Goal: Answer question/provide support

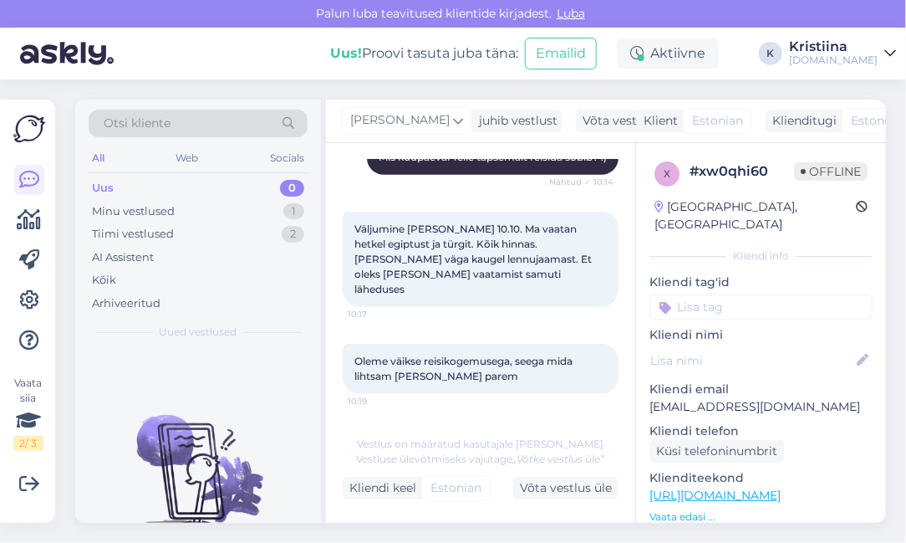
scroll to position [561, 0]
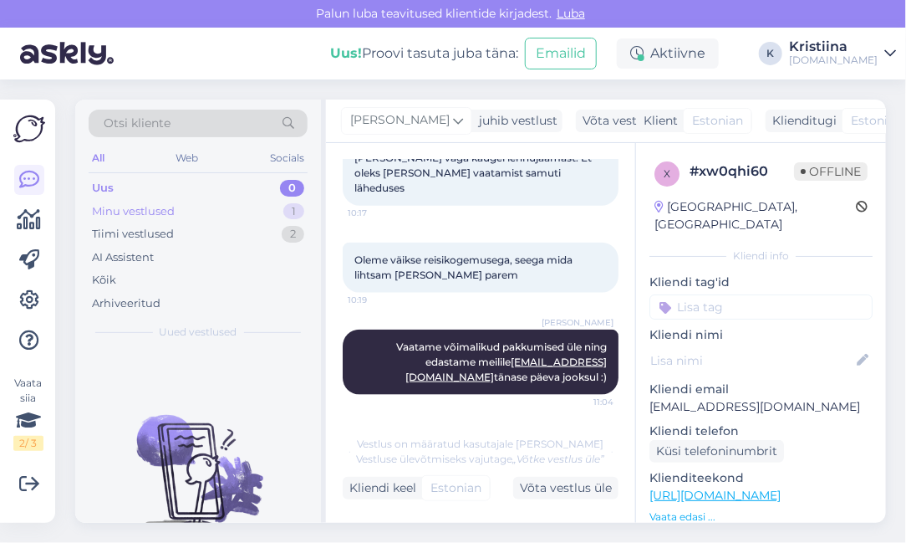
click at [226, 205] on div "Minu vestlused 1" at bounding box center [198, 211] width 219 height 23
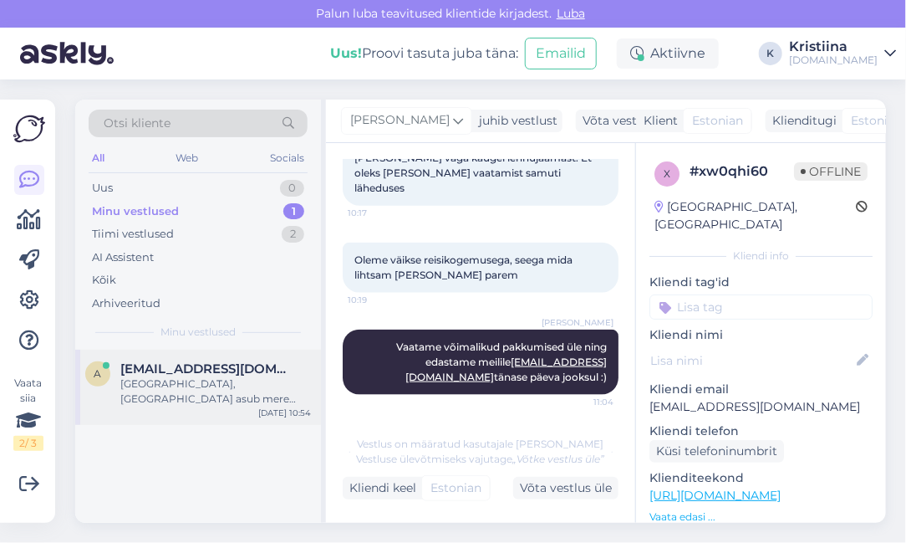
click at [207, 399] on div "[GEOGRAPHIC_DATA], [GEOGRAPHIC_DATA] asub mere ääres. Kui kaugel on sealt mingi…" at bounding box center [215, 391] width 191 height 30
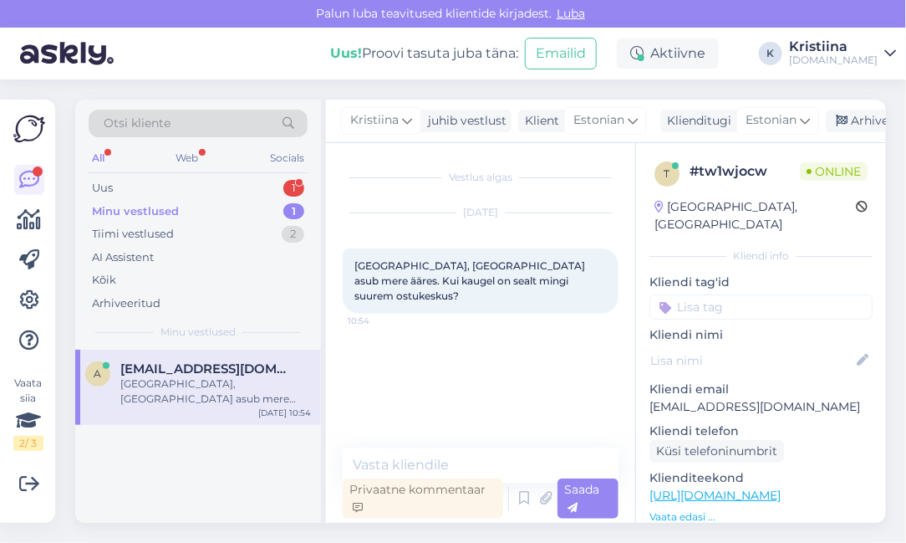
click at [176, 207] on div "Minu vestlused" at bounding box center [135, 211] width 87 height 17
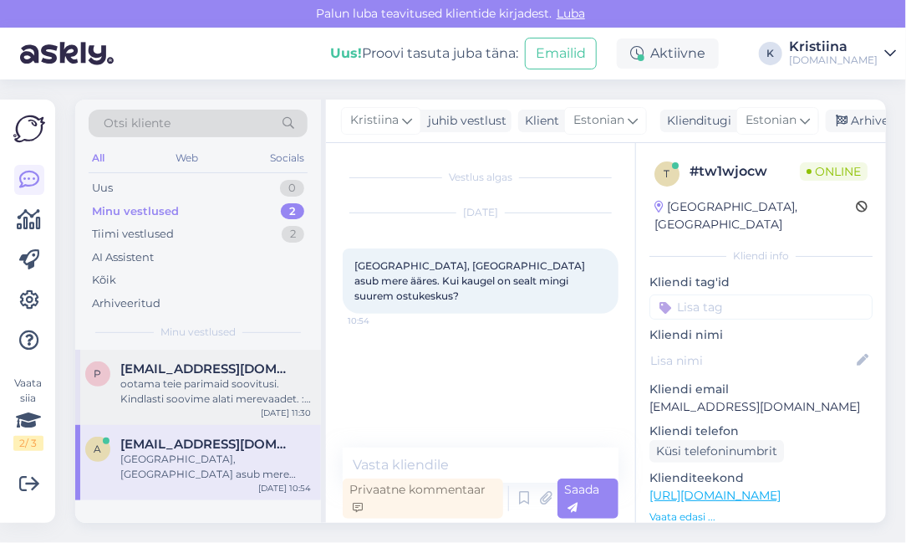
click at [217, 379] on div "ootama teie parimaid soovitusi. Kindlasti soovime alati merevaadet. :) aitàh" at bounding box center [215, 391] width 191 height 30
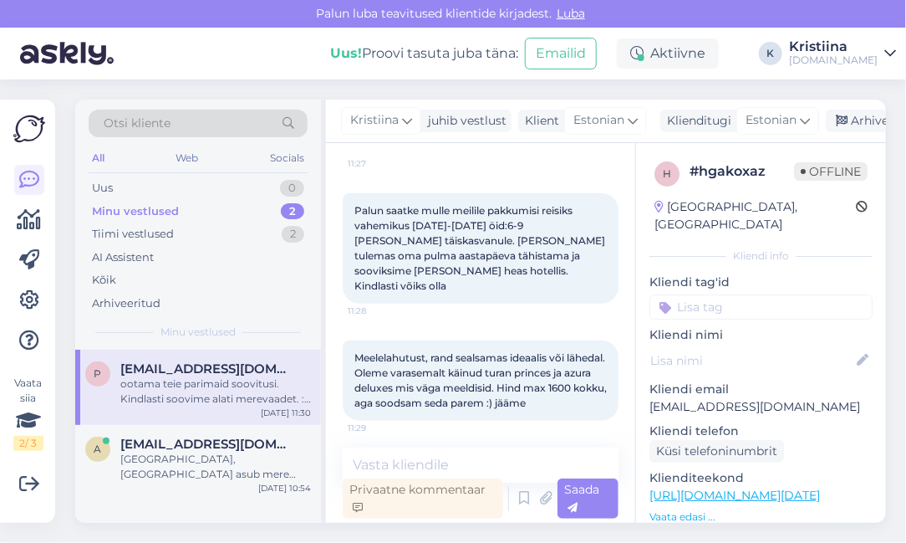
scroll to position [220, 0]
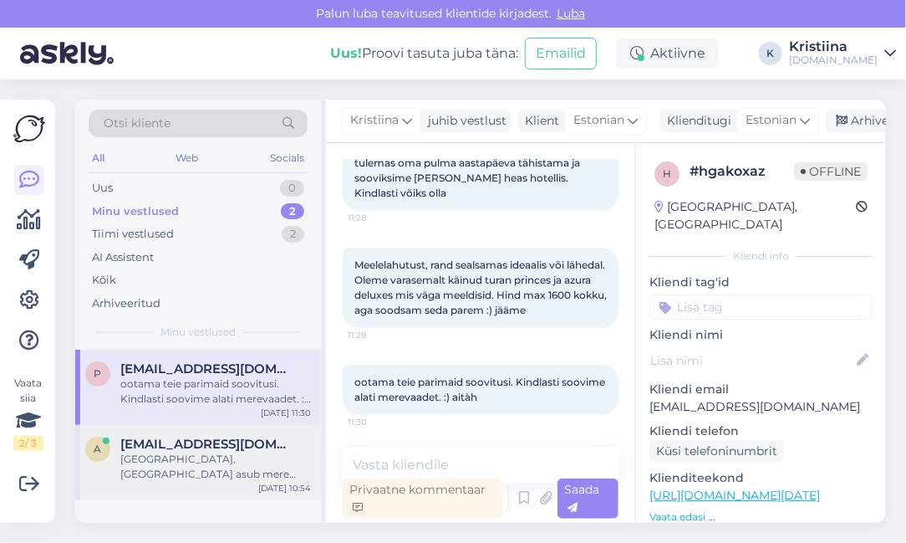
click at [220, 466] on div "[GEOGRAPHIC_DATA], [GEOGRAPHIC_DATA] asub mere ääres. Kui kaugel on sealt mingi…" at bounding box center [215, 466] width 191 height 30
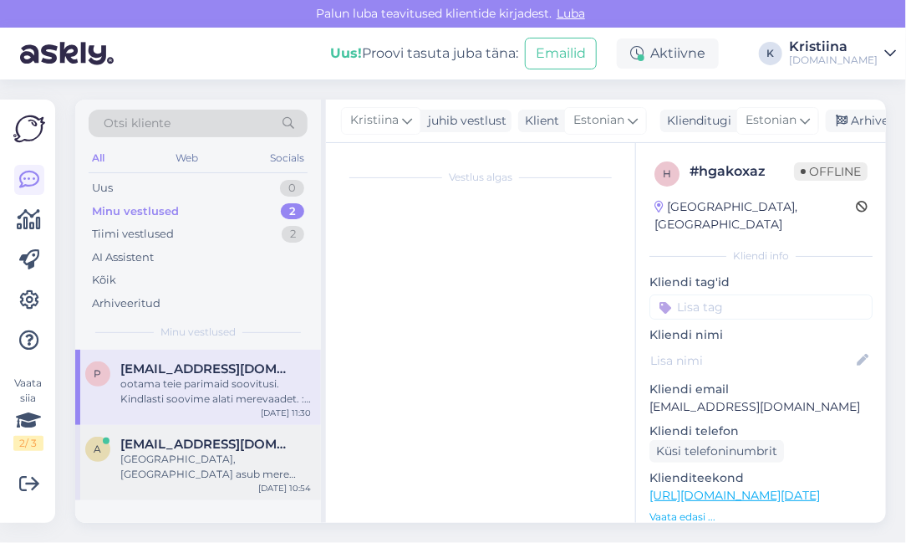
scroll to position [0, 0]
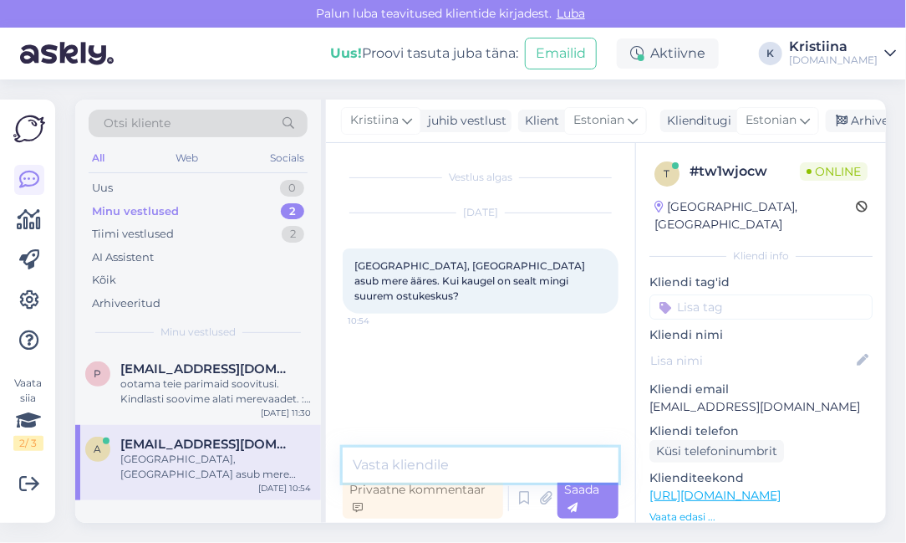
click at [414, 464] on textarea at bounding box center [481, 464] width 276 height 35
paste textarea "Kaugus lähimast kesklinnast 2 km"
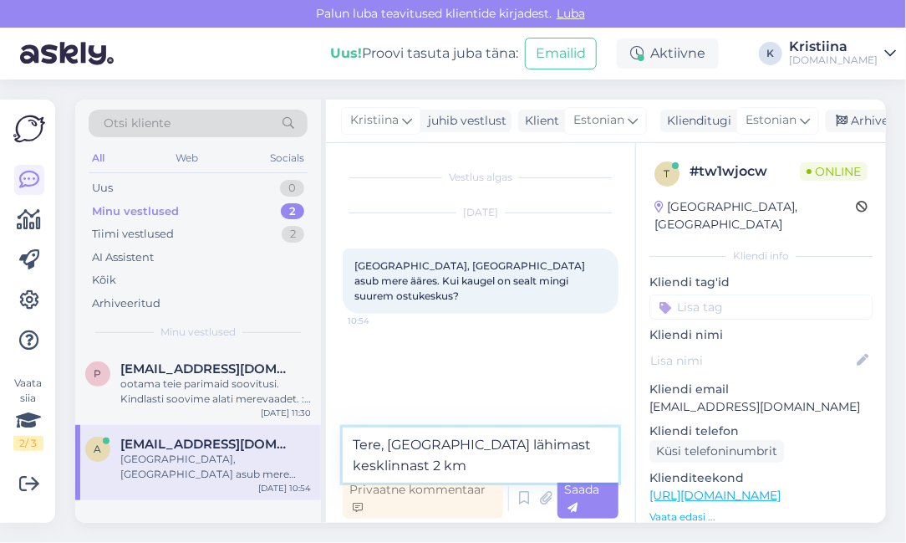
type textarea "Tere, [GEOGRAPHIC_DATA] lähimast kesklinnast 2 km"
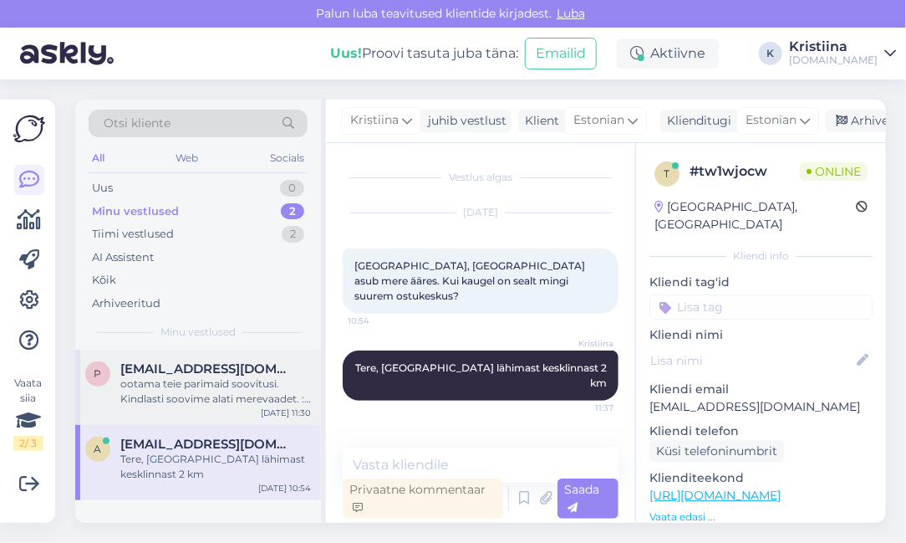
click at [243, 400] on div "ootama teie parimaid soovitusi. Kindlasti soovime alati merevaadet. :) aitàh" at bounding box center [215, 391] width 191 height 30
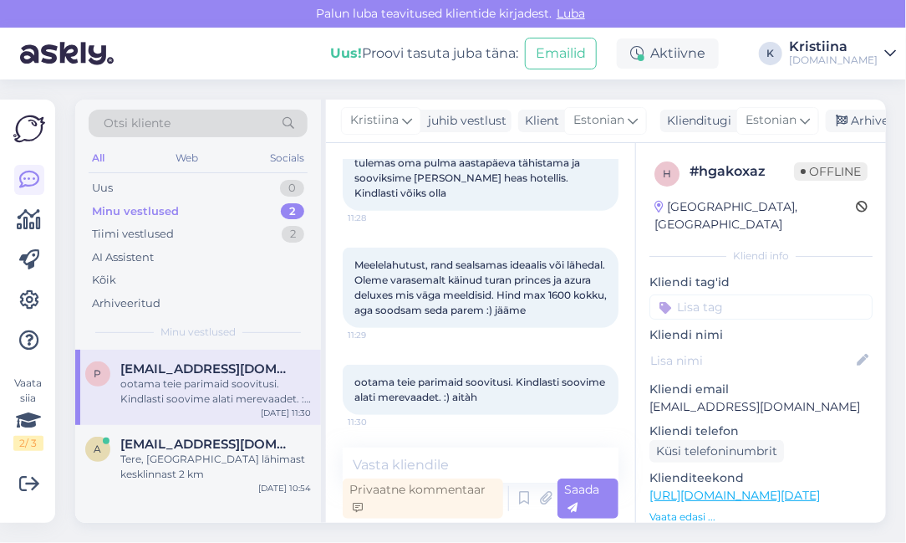
scroll to position [127, 0]
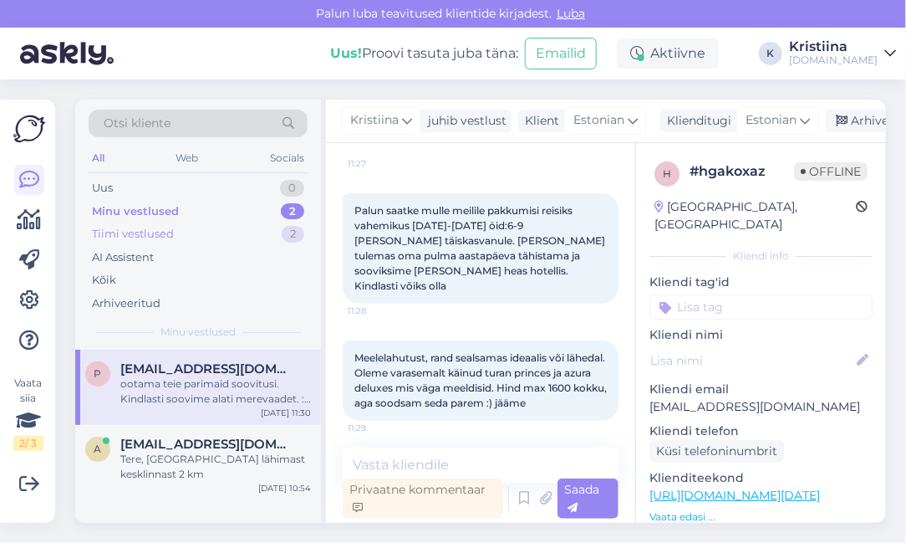
click at [274, 240] on div "Tiimi vestlused 2" at bounding box center [198, 233] width 219 height 23
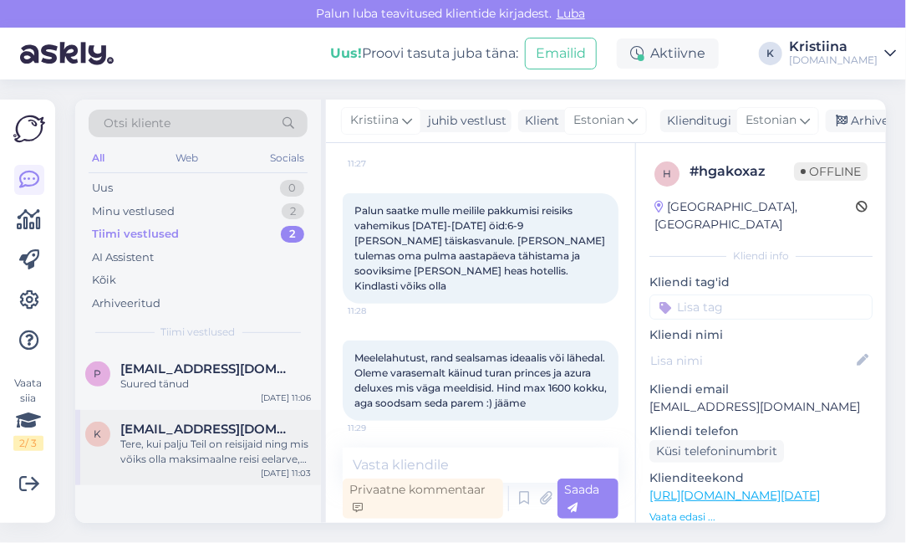
click at [212, 455] on div "Tere, kui palju Teil on reisijaid ning mis võiks olla maksimaalne reisi eelarve…" at bounding box center [215, 451] width 191 height 30
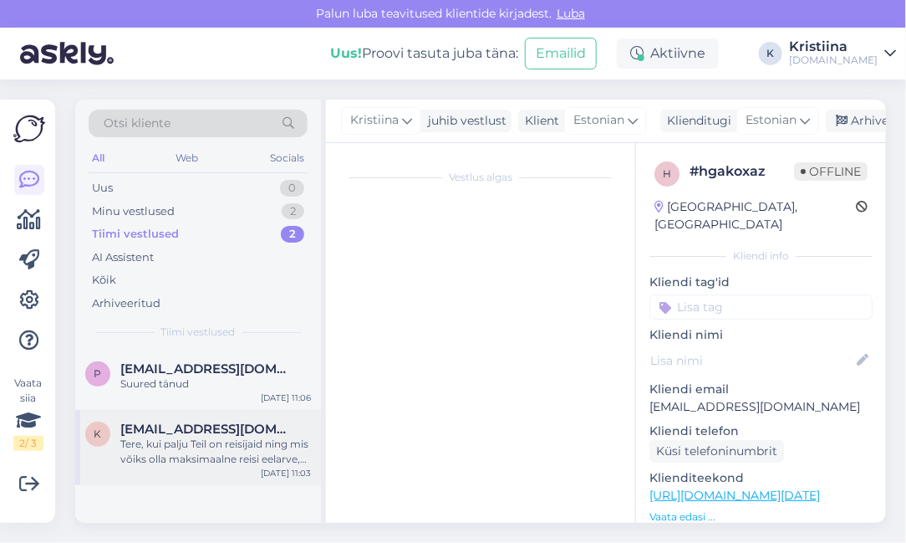
scroll to position [124, 0]
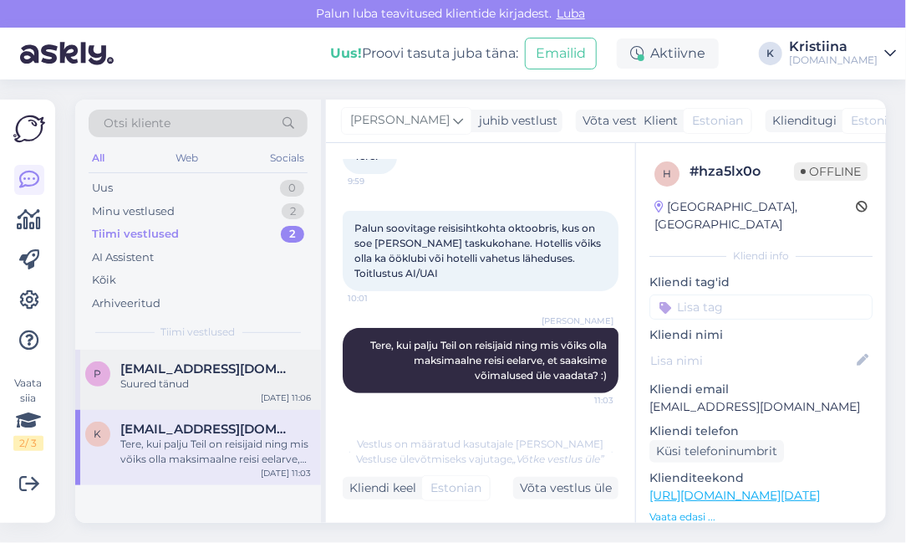
click at [199, 387] on div "Suured tänud" at bounding box center [215, 383] width 191 height 15
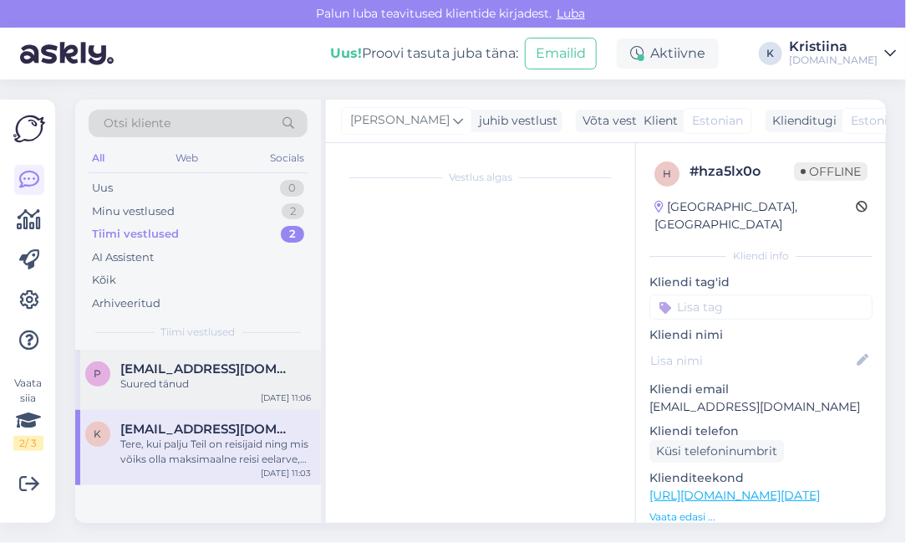
scroll to position [633, 0]
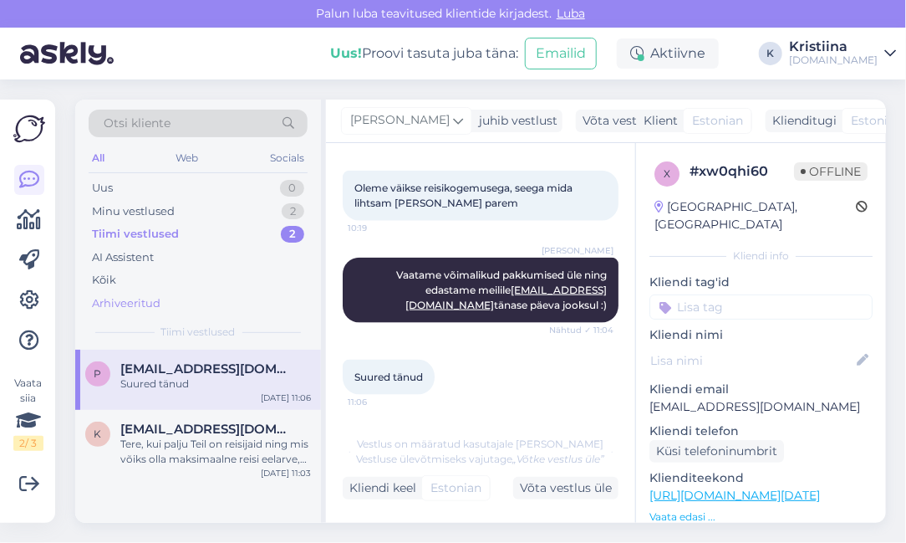
click at [222, 307] on div "Arhiveeritud" at bounding box center [198, 303] width 219 height 23
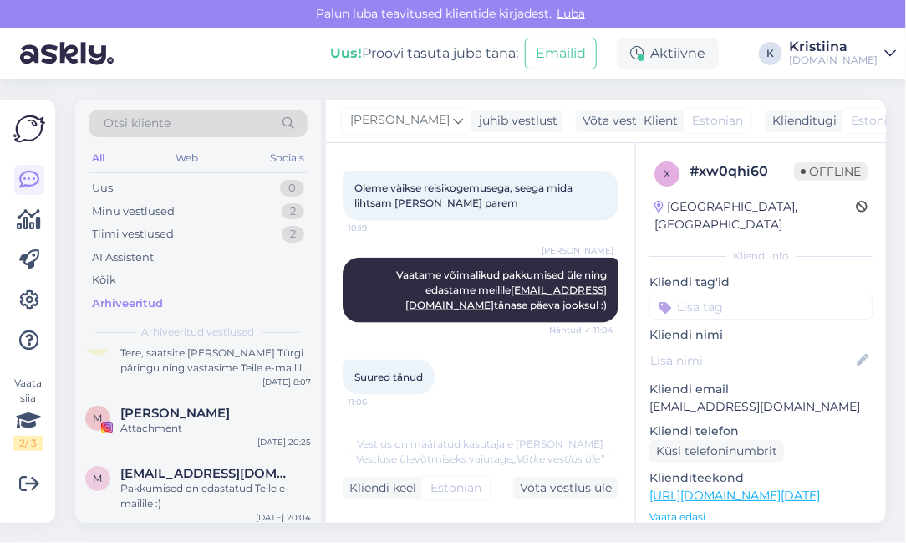
scroll to position [0, 0]
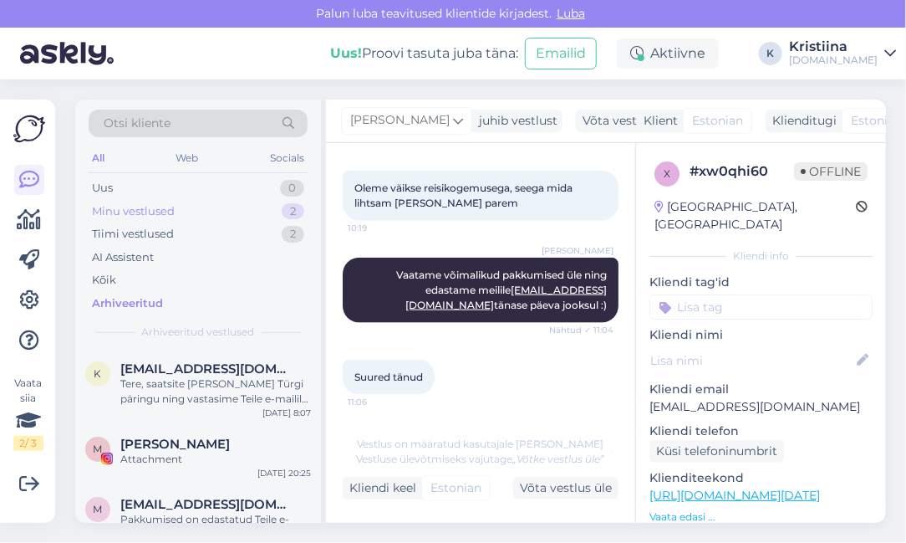
click at [211, 220] on div "Minu vestlused 2" at bounding box center [198, 211] width 219 height 23
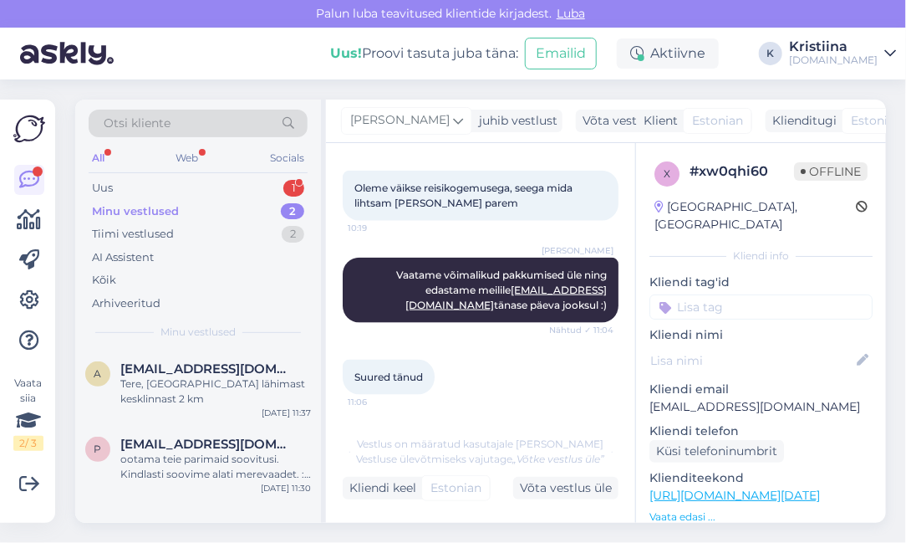
click at [236, 216] on div "Minu vestlused 2" at bounding box center [198, 211] width 219 height 23
click at [198, 400] on div "Tere, [GEOGRAPHIC_DATA] lähimast kesklinnast 2 km" at bounding box center [215, 391] width 191 height 30
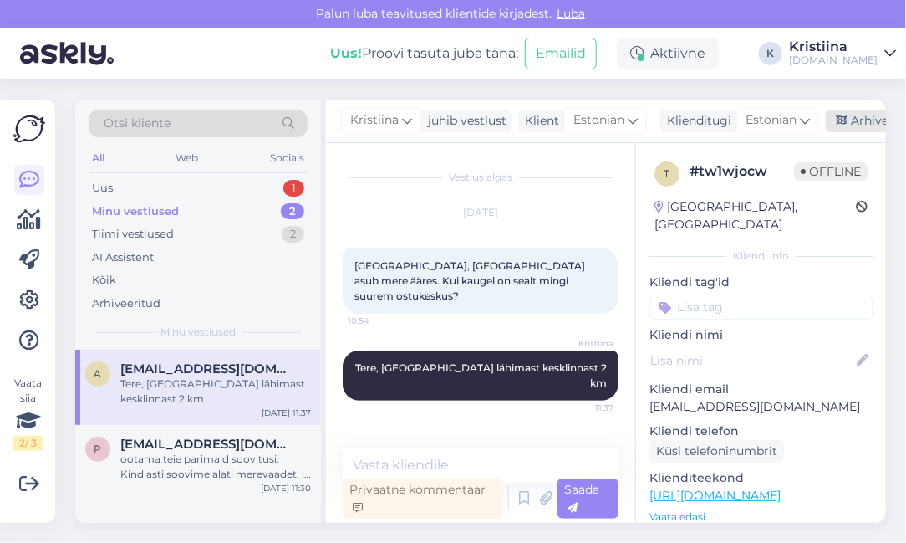
click at [856, 113] on div "Arhiveeri vestlus" at bounding box center [890, 121] width 129 height 23
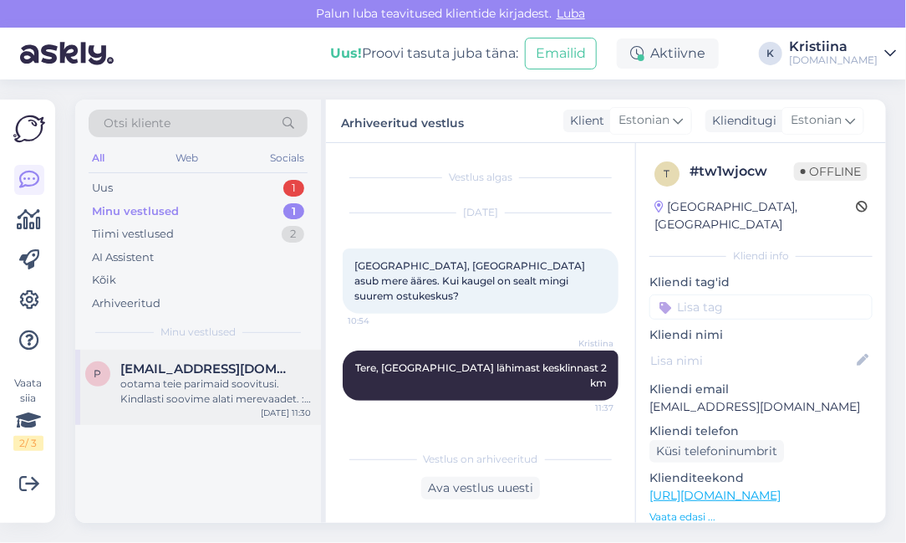
click at [195, 390] on div "ootama teie parimaid soovitusi. Kindlasti soovime alati merevaadet. :) aitàh" at bounding box center [215, 391] width 191 height 30
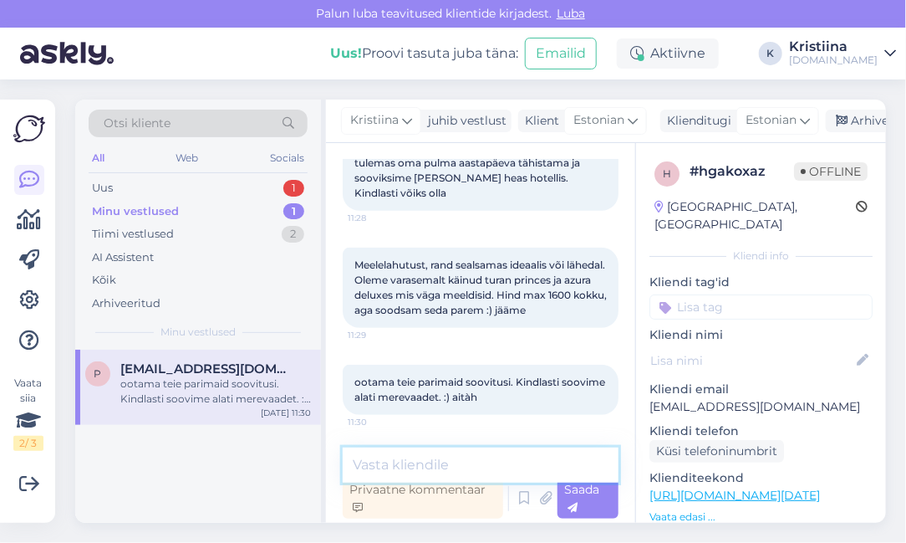
click at [457, 456] on textarea at bounding box center [481, 464] width 276 height 35
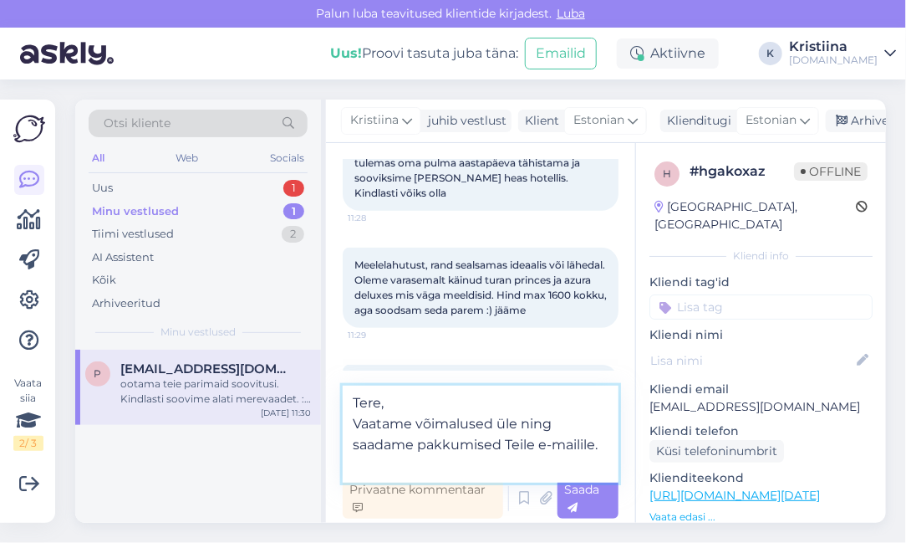
type textarea "Tere, Vaatame võimalused üle ning saadame pakkumised Teile e-mailile."
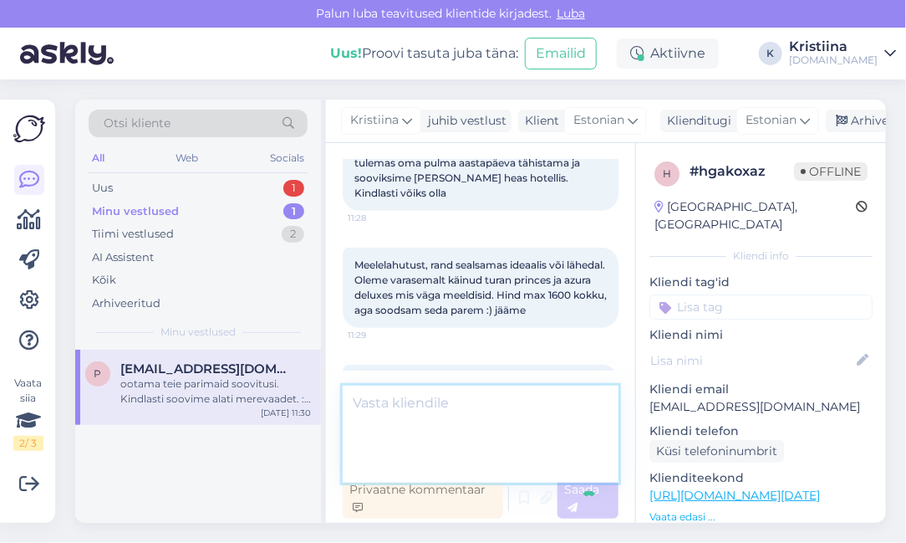
scroll to position [322, 0]
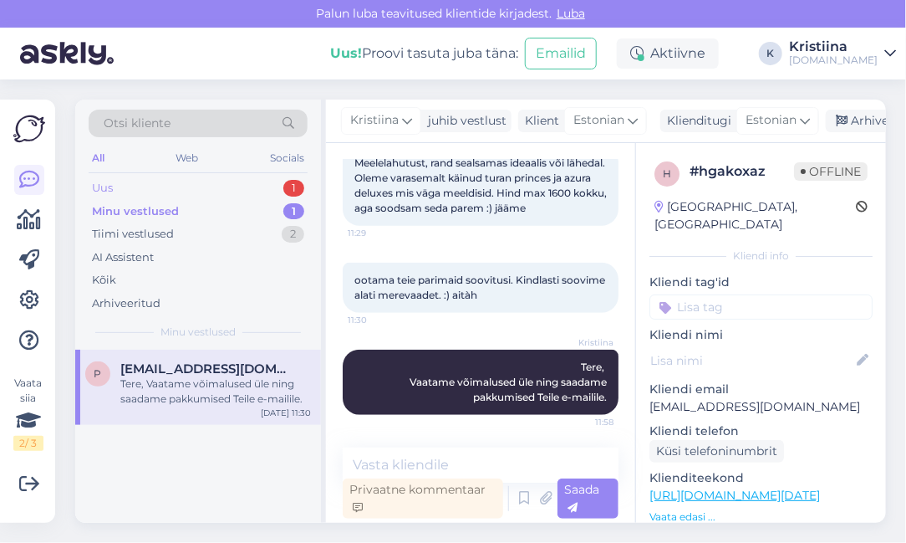
click at [226, 187] on div "Uus 1" at bounding box center [198, 187] width 219 height 23
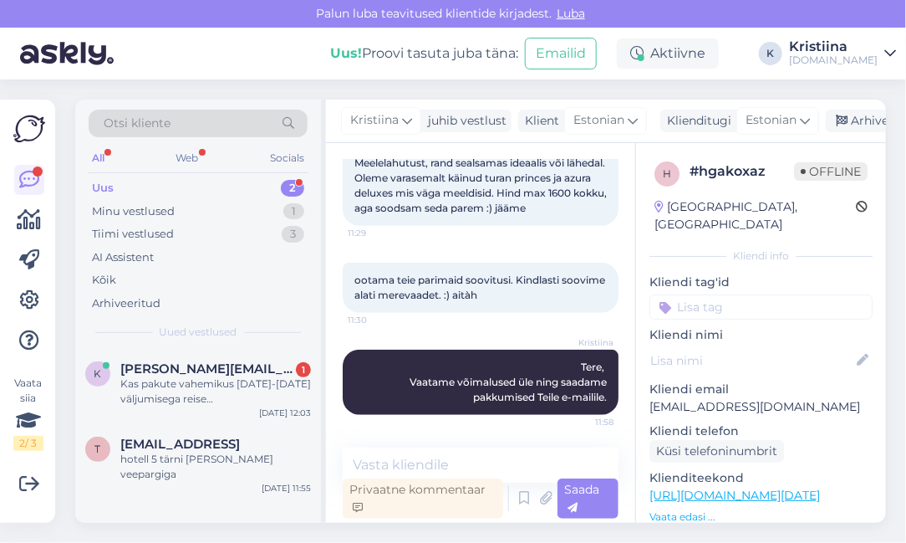
click at [201, 183] on div "Uus 2" at bounding box center [198, 187] width 219 height 23
click at [165, 232] on div "Tiimi vestlused" at bounding box center [133, 234] width 82 height 17
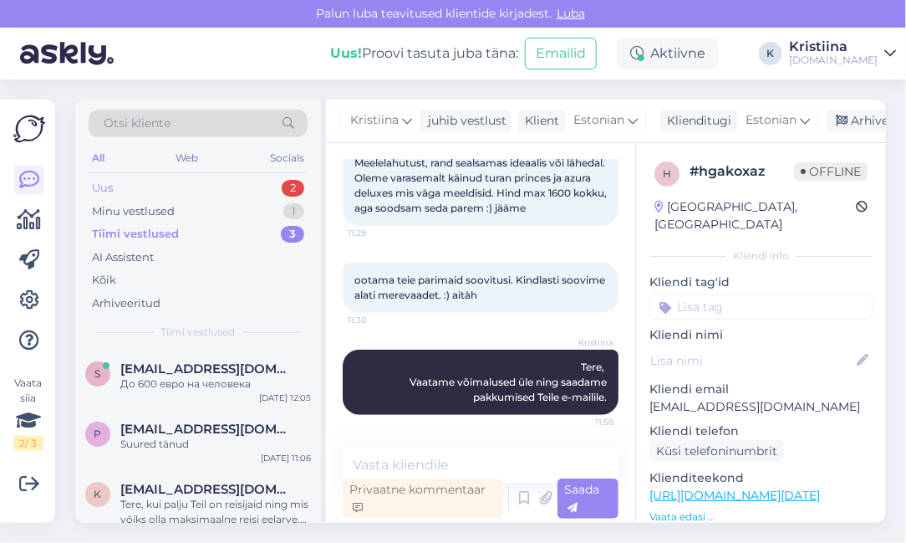
click at [164, 181] on div "Uus 2" at bounding box center [198, 187] width 219 height 23
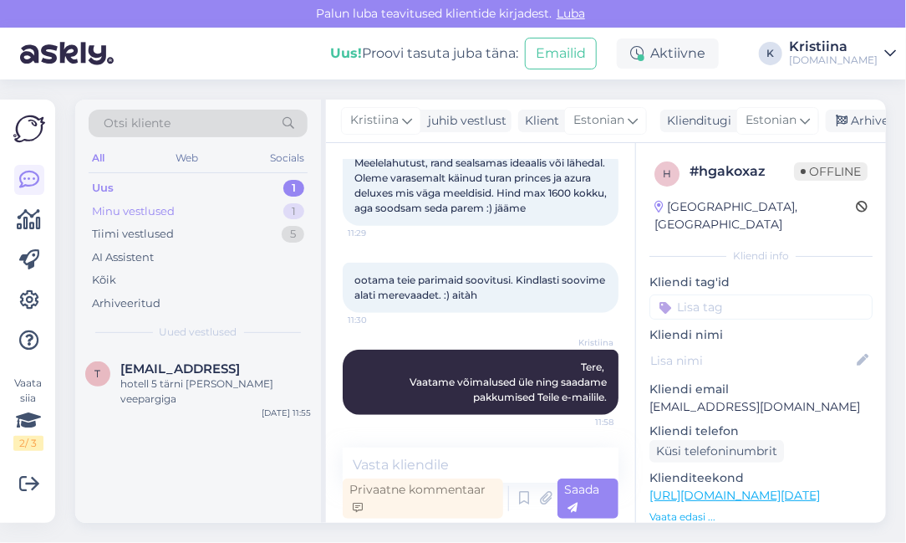
click at [217, 211] on div "Minu vestlused 1" at bounding box center [198, 211] width 219 height 23
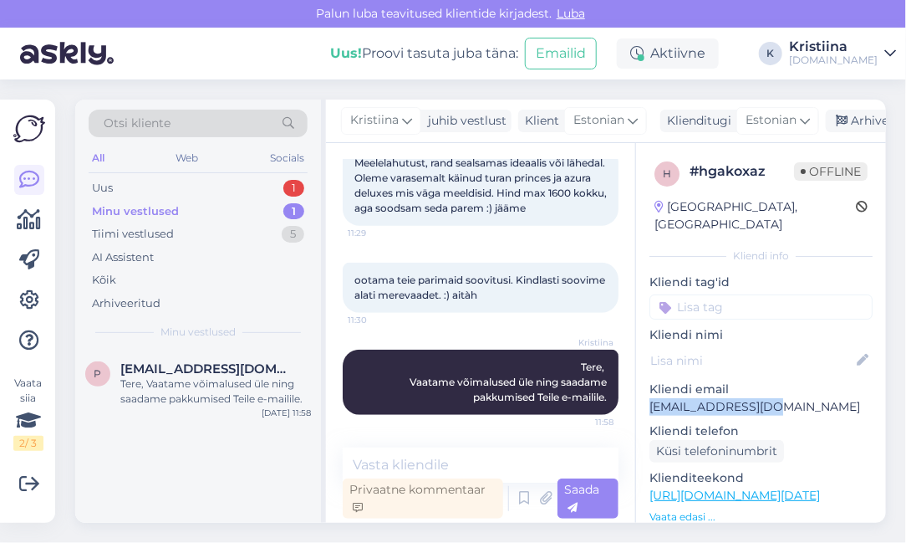
drag, startPoint x: 755, startPoint y: 386, endPoint x: 650, endPoint y: 388, distance: 105.4
click at [650, 398] on p "[EMAIL_ADDRESS][DOMAIN_NAME]" at bounding box center [761, 407] width 223 height 18
copy p "[EMAIL_ADDRESS][DOMAIN_NAME]"
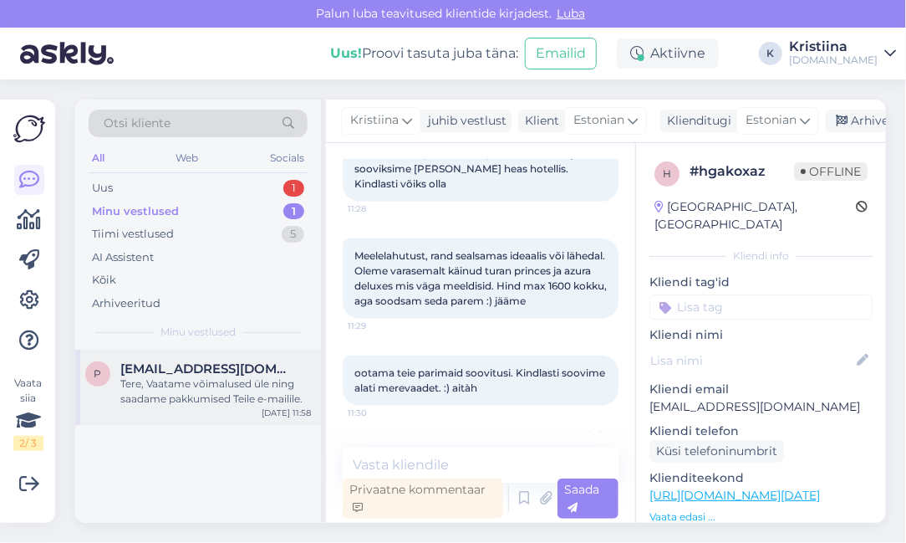
click at [184, 366] on span "[EMAIL_ADDRESS][DOMAIN_NAME]" at bounding box center [207, 368] width 174 height 15
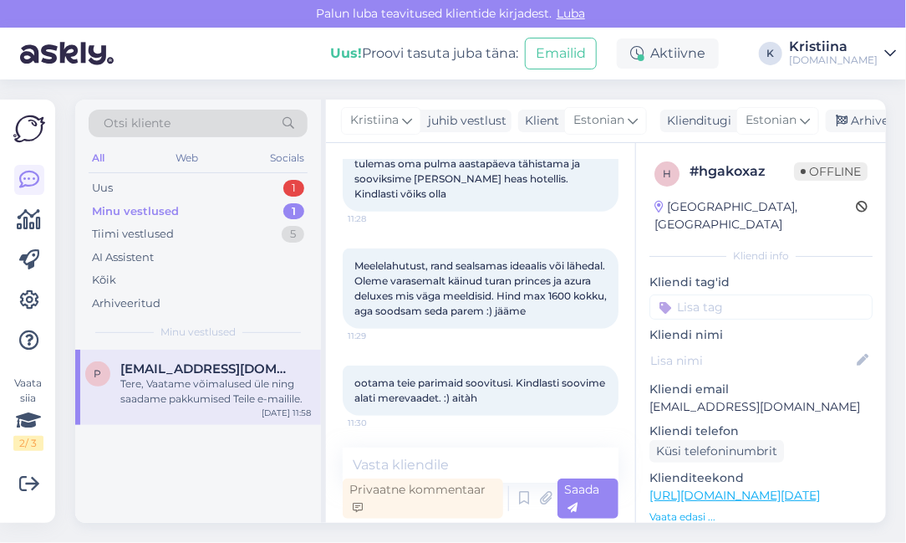
scroll to position [136, 0]
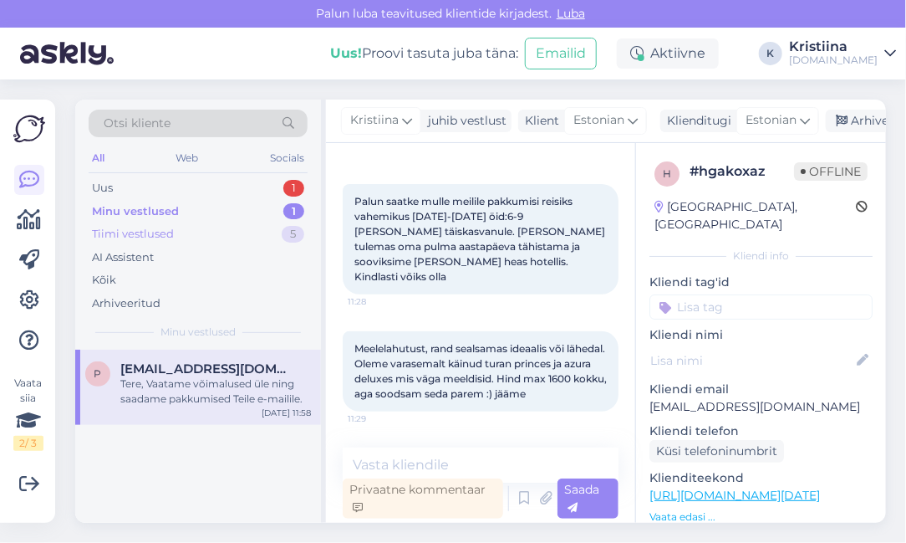
click at [239, 236] on div "Tiimi vestlused 5" at bounding box center [198, 233] width 219 height 23
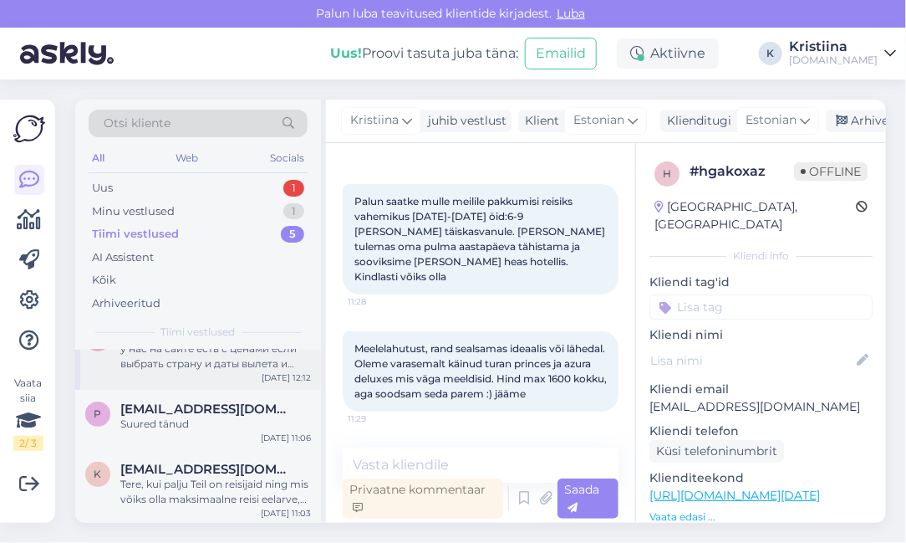
scroll to position [186, 0]
click at [233, 408] on div "[EMAIL_ADDRESS][DOMAIN_NAME]" at bounding box center [215, 407] width 191 height 15
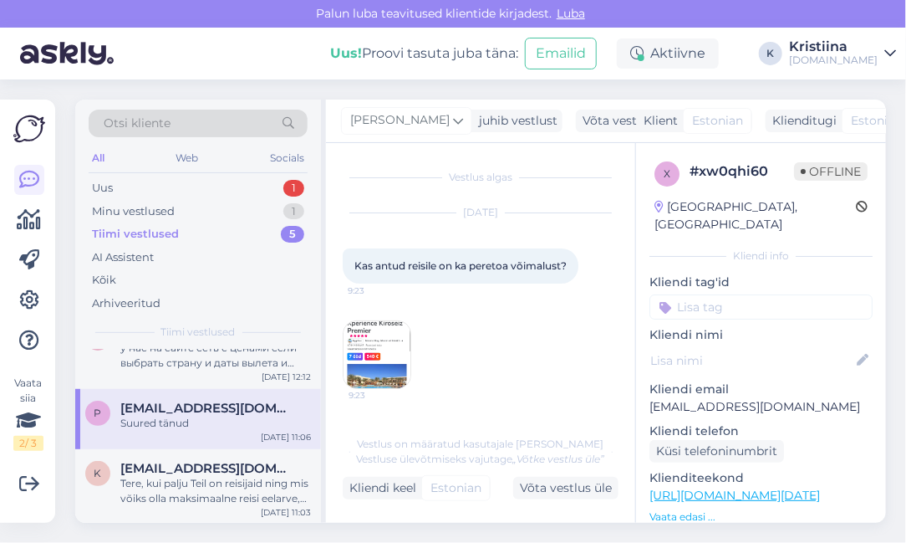
scroll to position [633, 0]
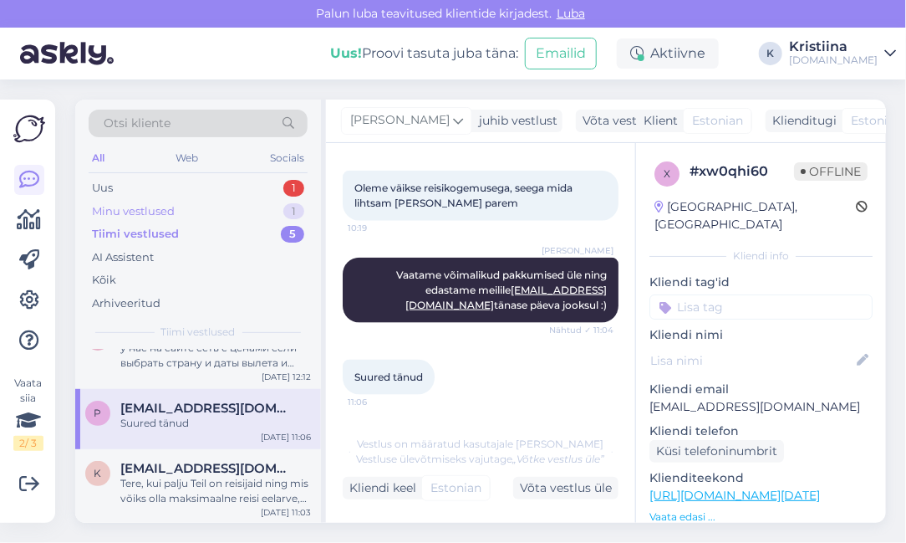
click at [205, 207] on div "Minu vestlused 1" at bounding box center [198, 211] width 219 height 23
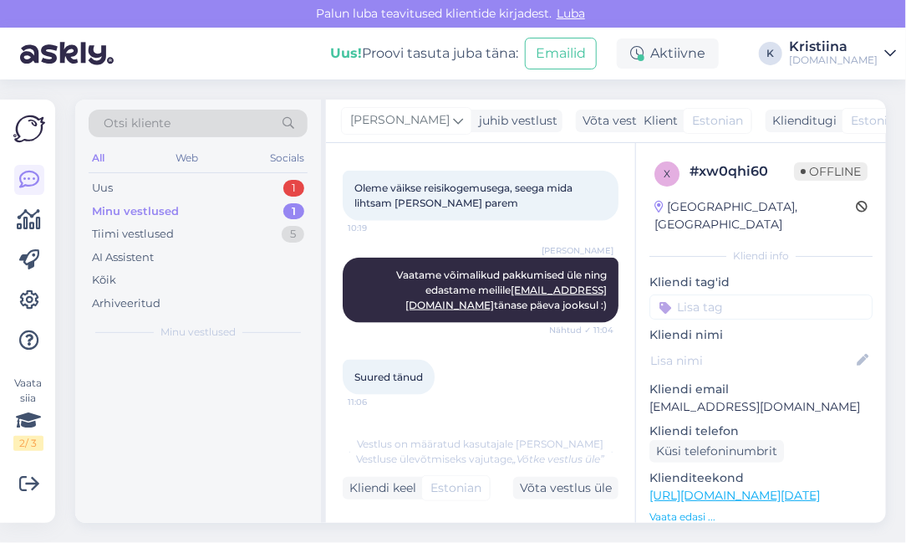
scroll to position [0, 0]
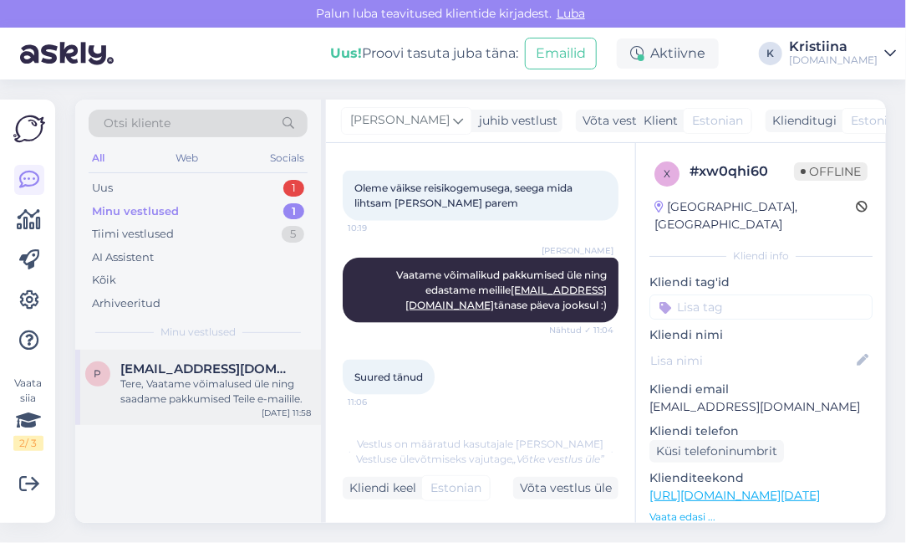
click at [201, 364] on span "[EMAIL_ADDRESS][DOMAIN_NAME]" at bounding box center [207, 368] width 174 height 15
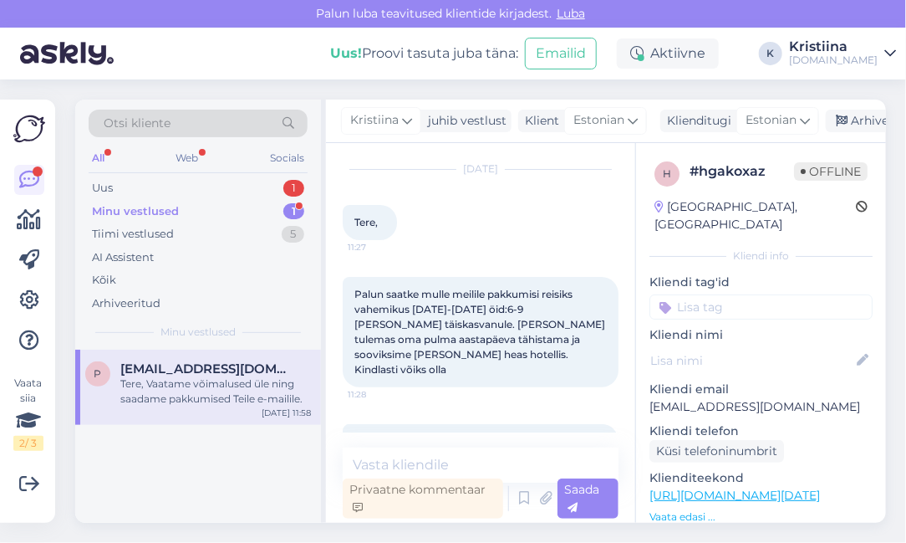
scroll to position [322, 0]
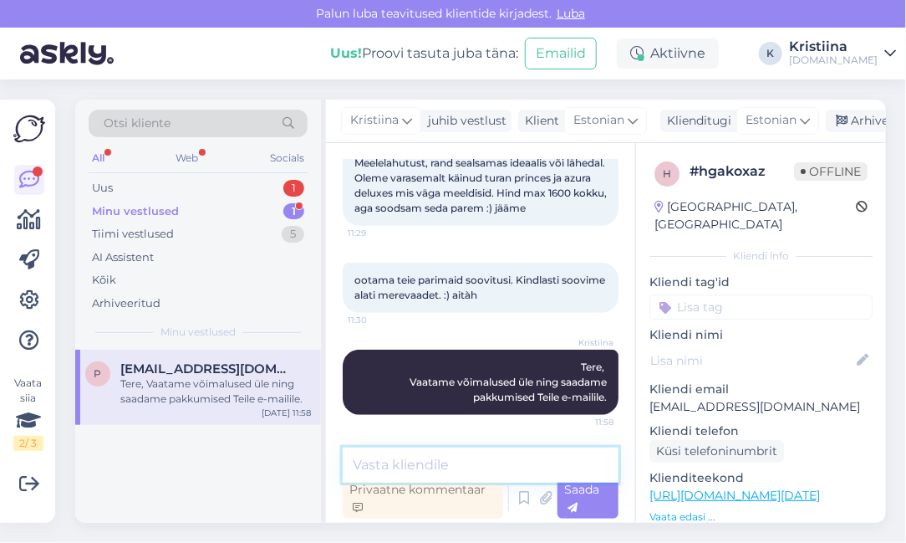
click at [406, 454] on textarea at bounding box center [481, 464] width 276 height 35
type textarea "Saatsime pakkumised e-mailile."
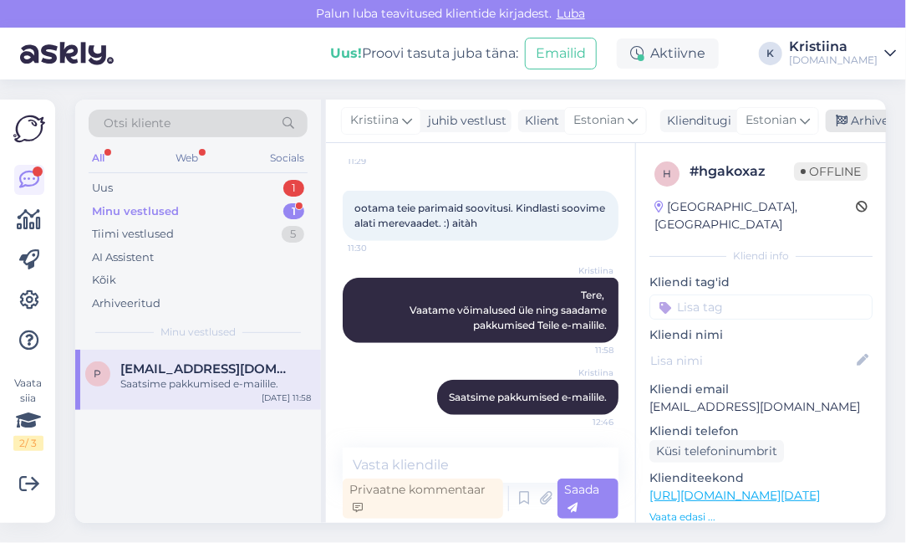
click at [869, 125] on div "Arhiveeri vestlus" at bounding box center [890, 121] width 129 height 23
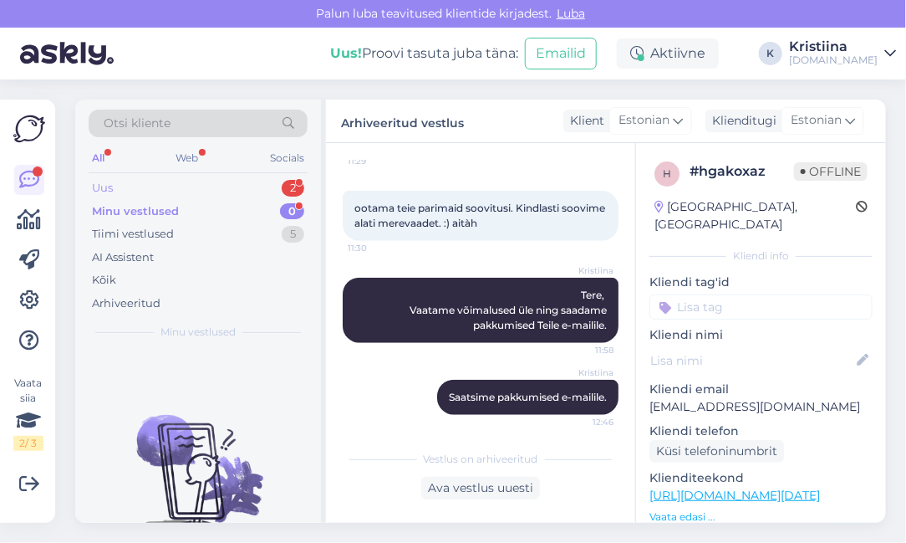
click at [222, 186] on div "Uus 2" at bounding box center [198, 187] width 219 height 23
